Goal: Task Accomplishment & Management: Complete application form

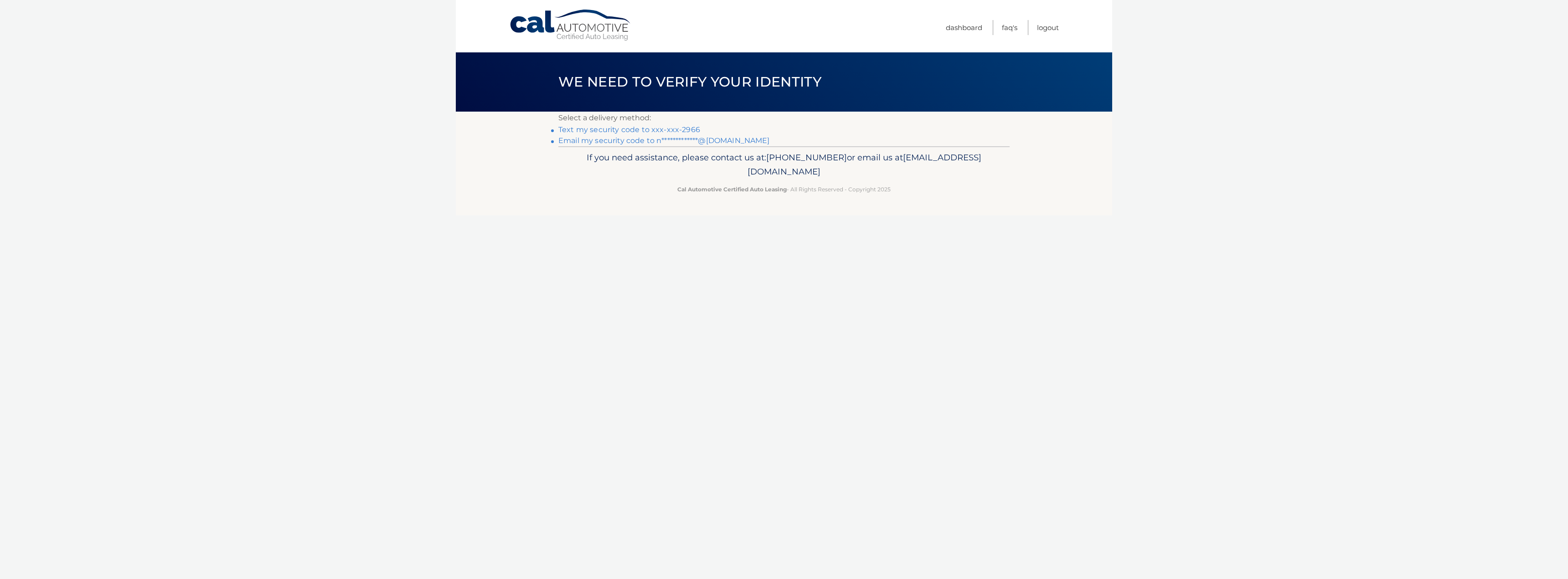
click at [670, 131] on link "Text my security code to xxx-xxx-2966" at bounding box center [629, 130] width 142 height 9
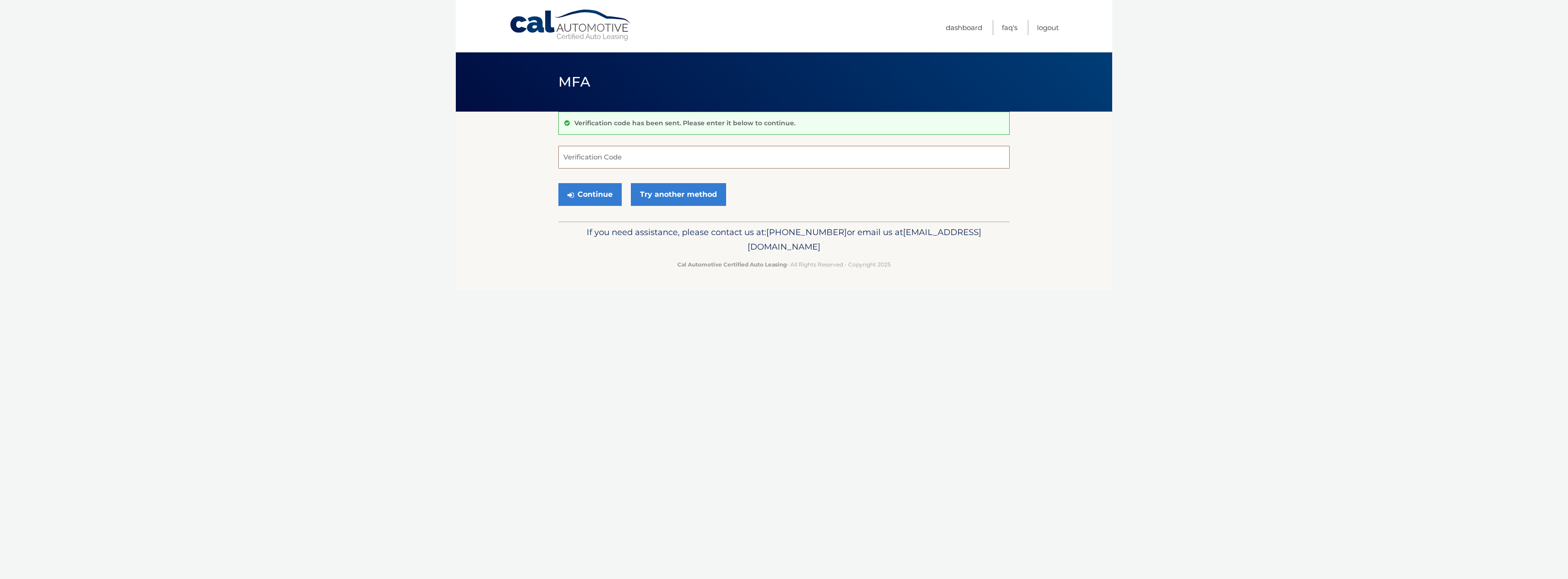
click at [646, 158] on input "Verification Code" at bounding box center [783, 157] width 451 height 23
click at [649, 159] on input "Verification Code" at bounding box center [783, 157] width 451 height 23
click at [600, 163] on input "Verification Code" at bounding box center [783, 157] width 451 height 23
type input "880813"
click at [591, 197] on button "Continue" at bounding box center [590, 194] width 63 height 23
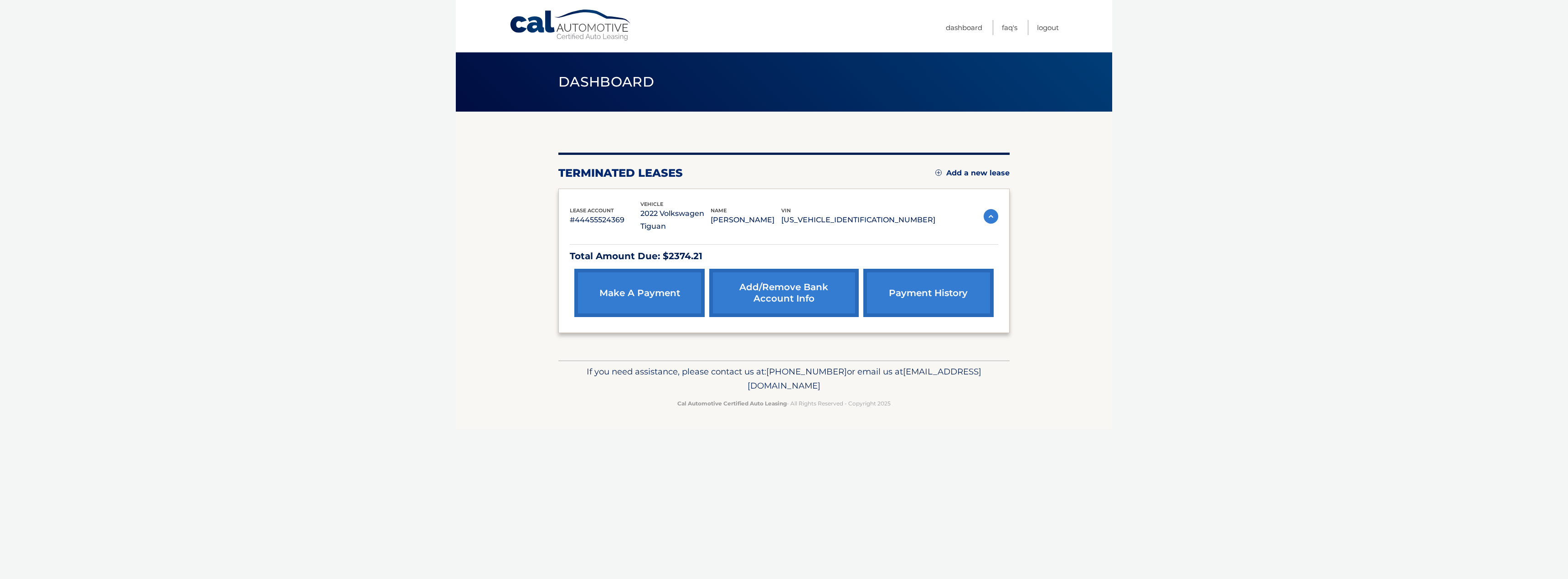
click at [956, 173] on link "Add a new lease" at bounding box center [973, 173] width 74 height 9
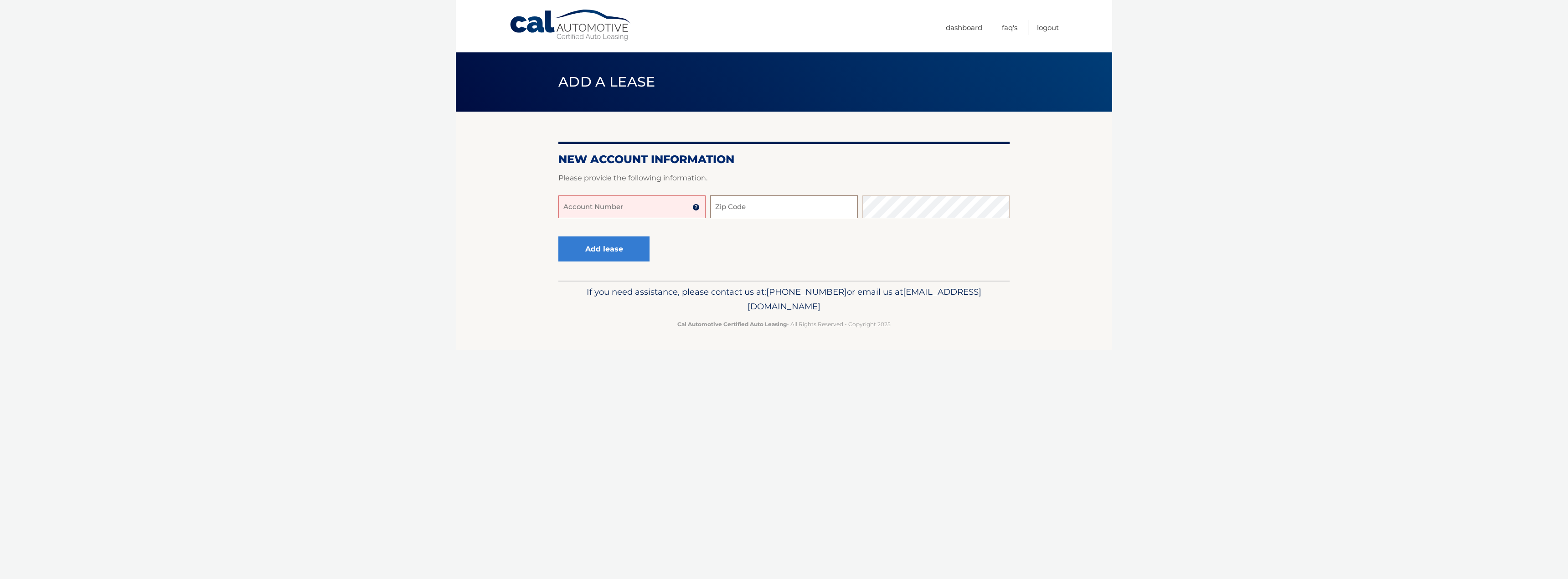
click at [772, 209] on input "Zip Code" at bounding box center [784, 206] width 147 height 23
type input "33321"
click at [629, 207] on input "Account Number" at bounding box center [632, 206] width 147 height 23
